Goal: Task Accomplishment & Management: Manage account settings

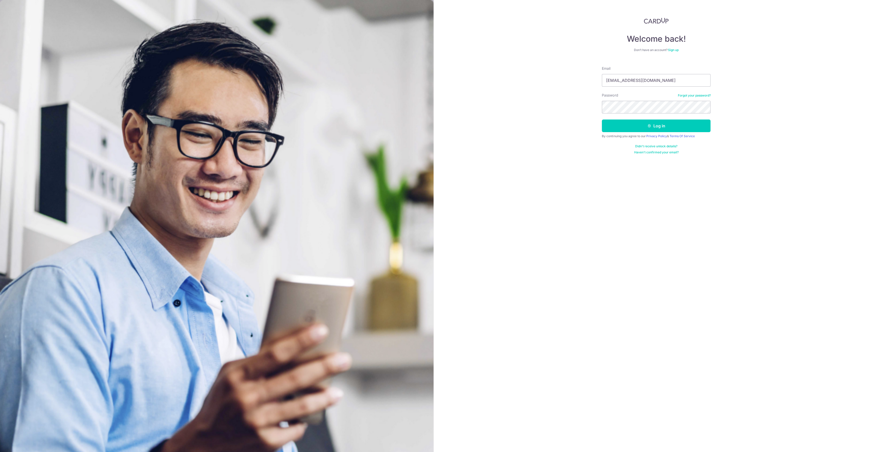
type input "scrash111@gmail.com"
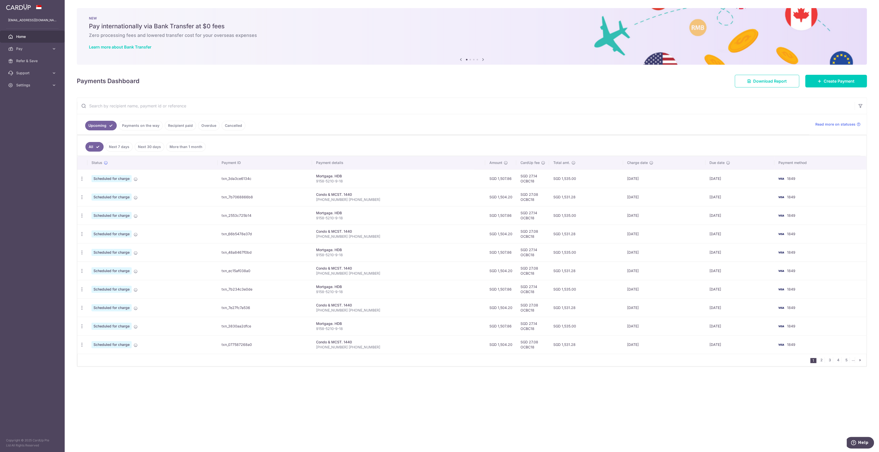
click at [212, 189] on td "Scheduled for charge" at bounding box center [152, 197] width 130 height 18
click at [81, 178] on icon "button" at bounding box center [81, 178] width 5 height 5
click at [90, 188] on link "Update payment" at bounding box center [104, 193] width 53 height 12
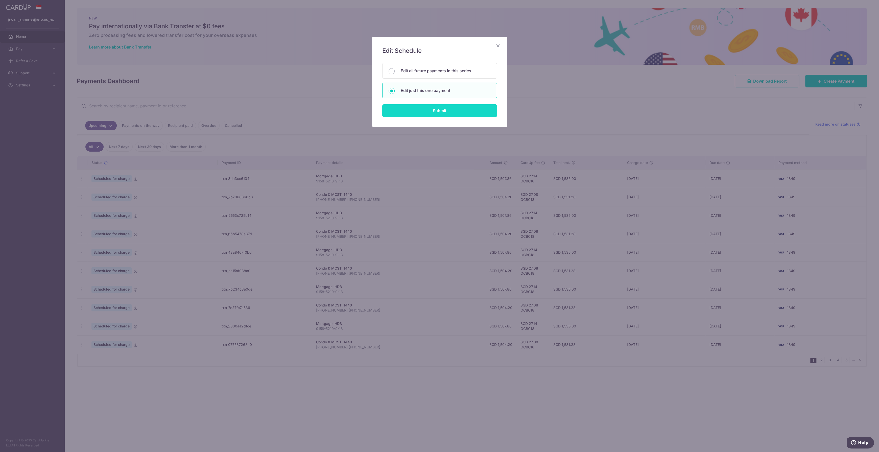
click at [479, 110] on input "Submit" at bounding box center [439, 110] width 115 height 13
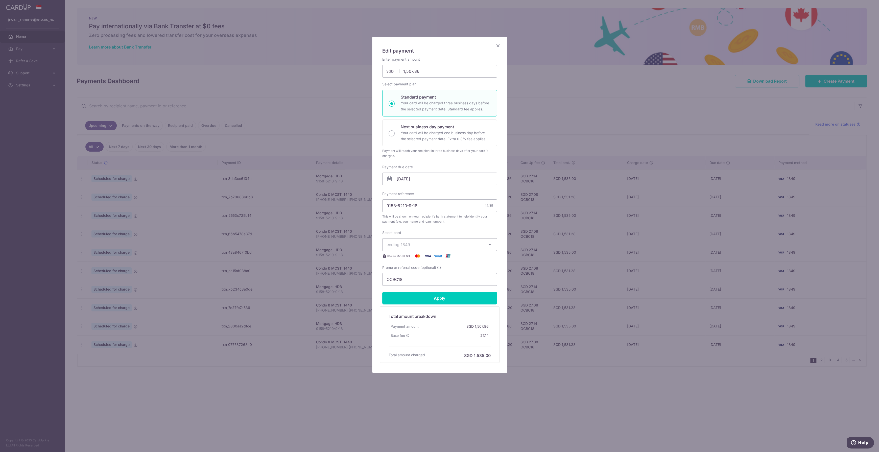
click at [497, 45] on icon "Close" at bounding box center [498, 45] width 6 height 6
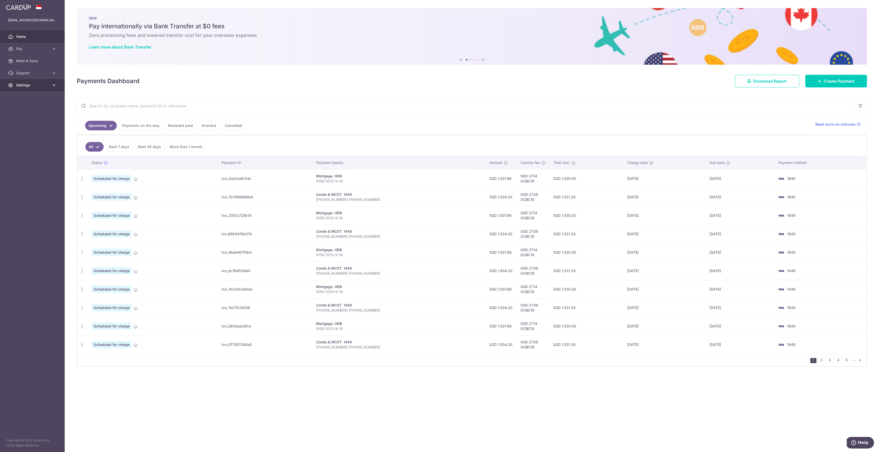
click at [32, 89] on link "Settings" at bounding box center [32, 85] width 65 height 12
click at [31, 109] on span "Logout" at bounding box center [32, 109] width 33 height 5
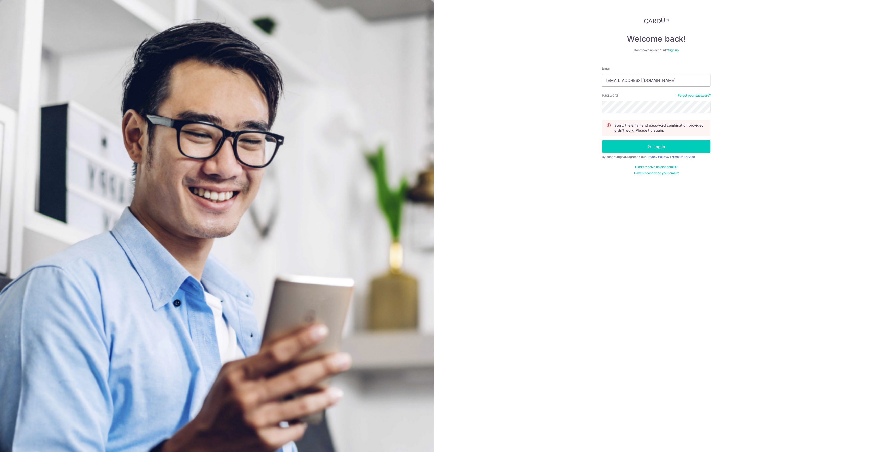
type input "scrash111@gmail.com"
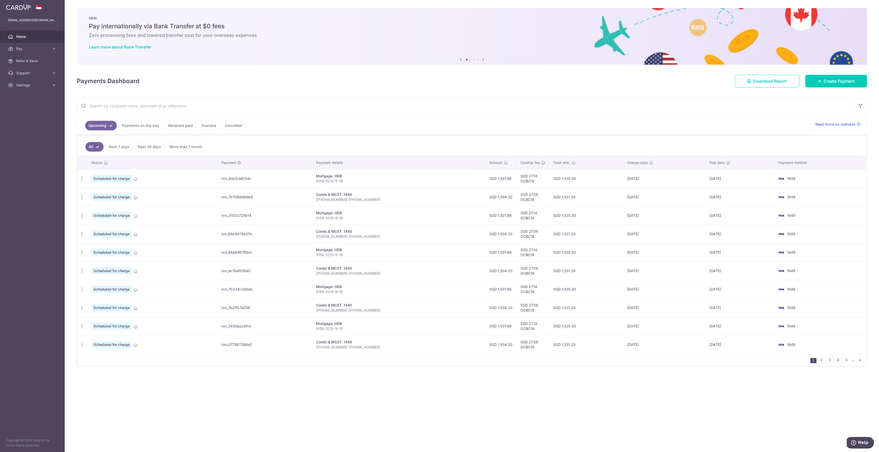
click at [25, 93] on aside "crash111@gmail.com Home Pay Payments Recipients Cards Refer & Save Support FAQ …" at bounding box center [32, 226] width 65 height 452
click at [30, 88] on link "Settings" at bounding box center [32, 85] width 65 height 12
click at [31, 110] on span "Logout" at bounding box center [32, 109] width 33 height 5
